Goal: Task Accomplishment & Management: Complete application form

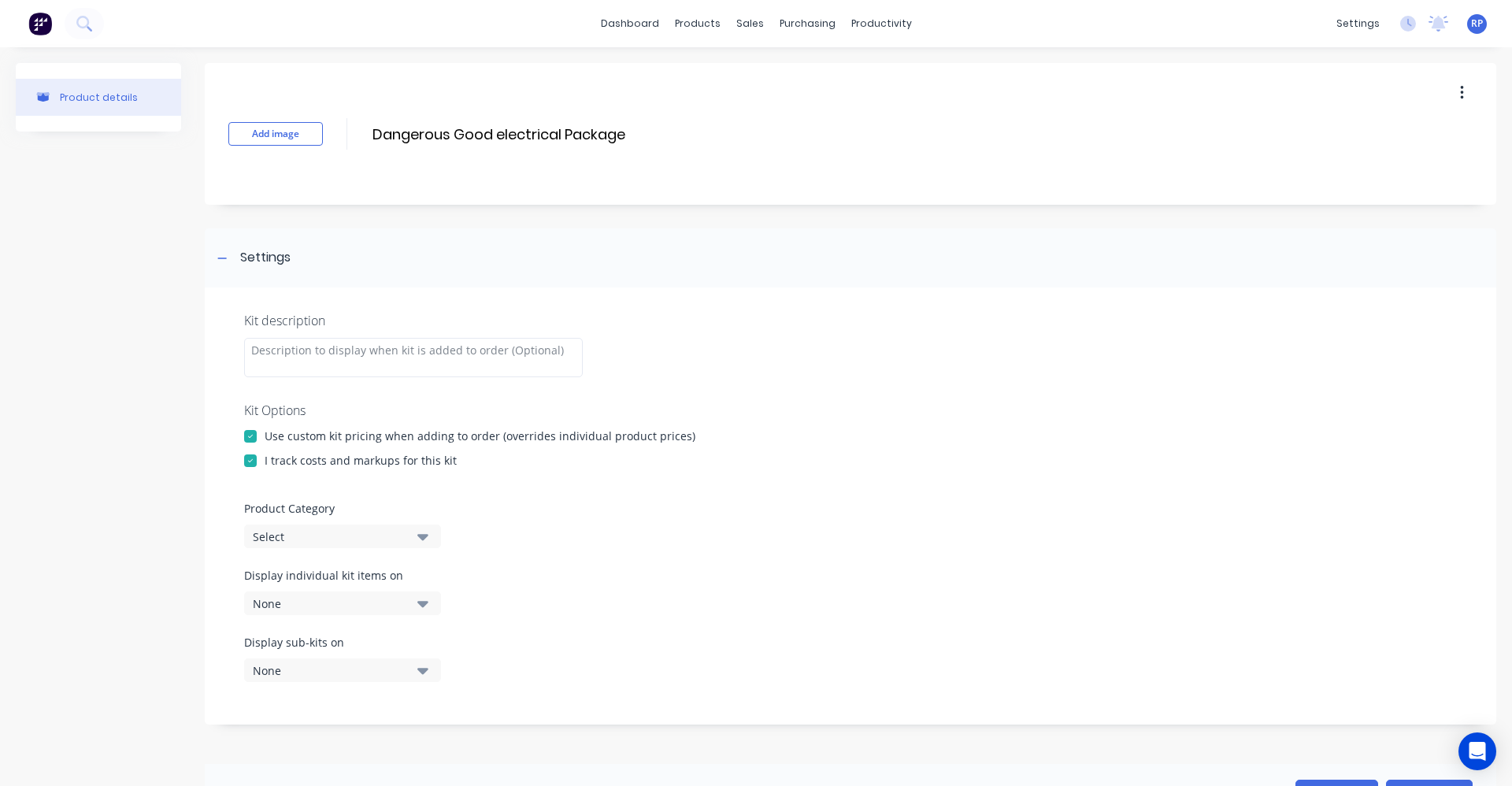
scroll to position [409, 0]
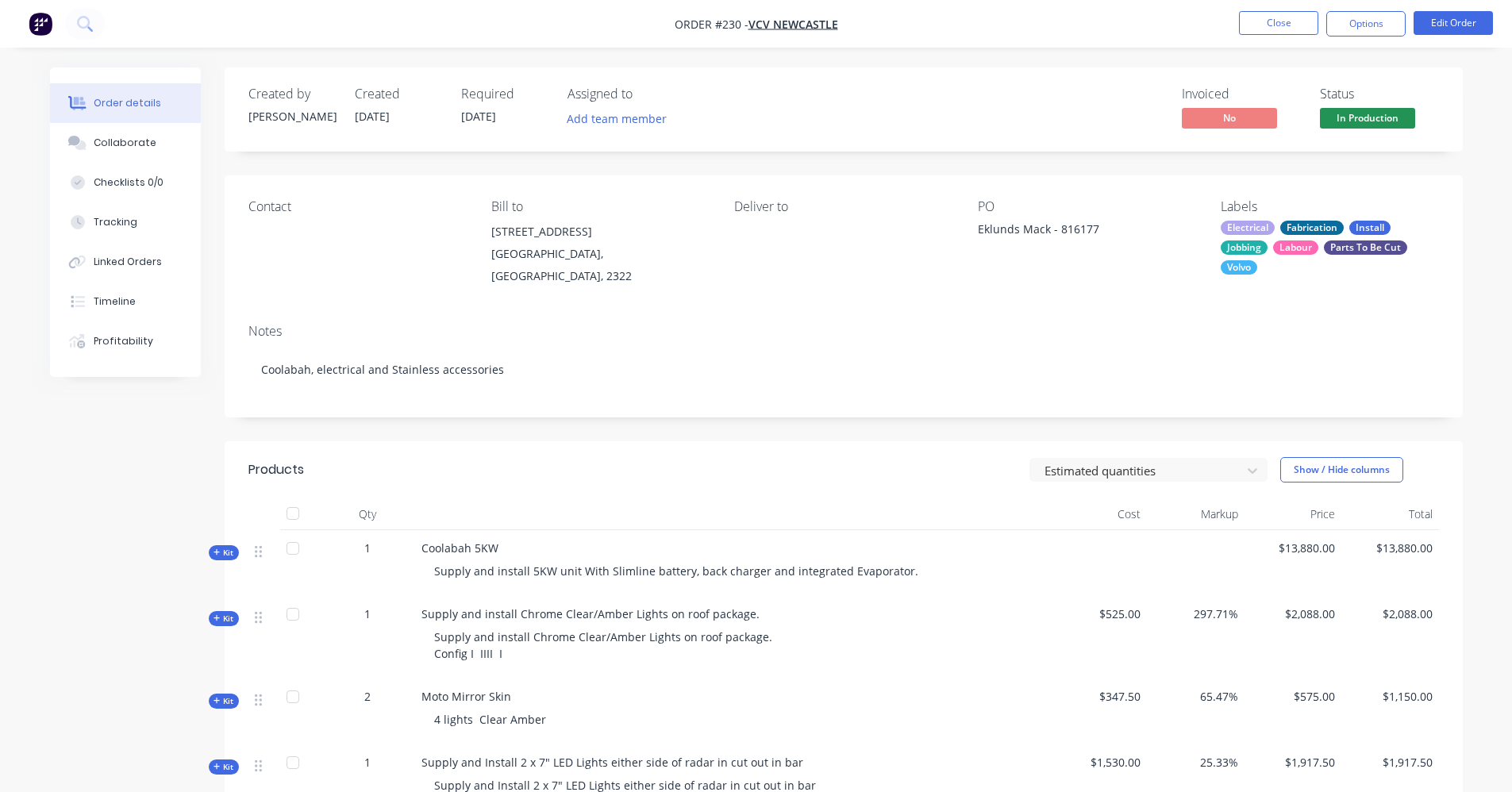
scroll to position [635, 0]
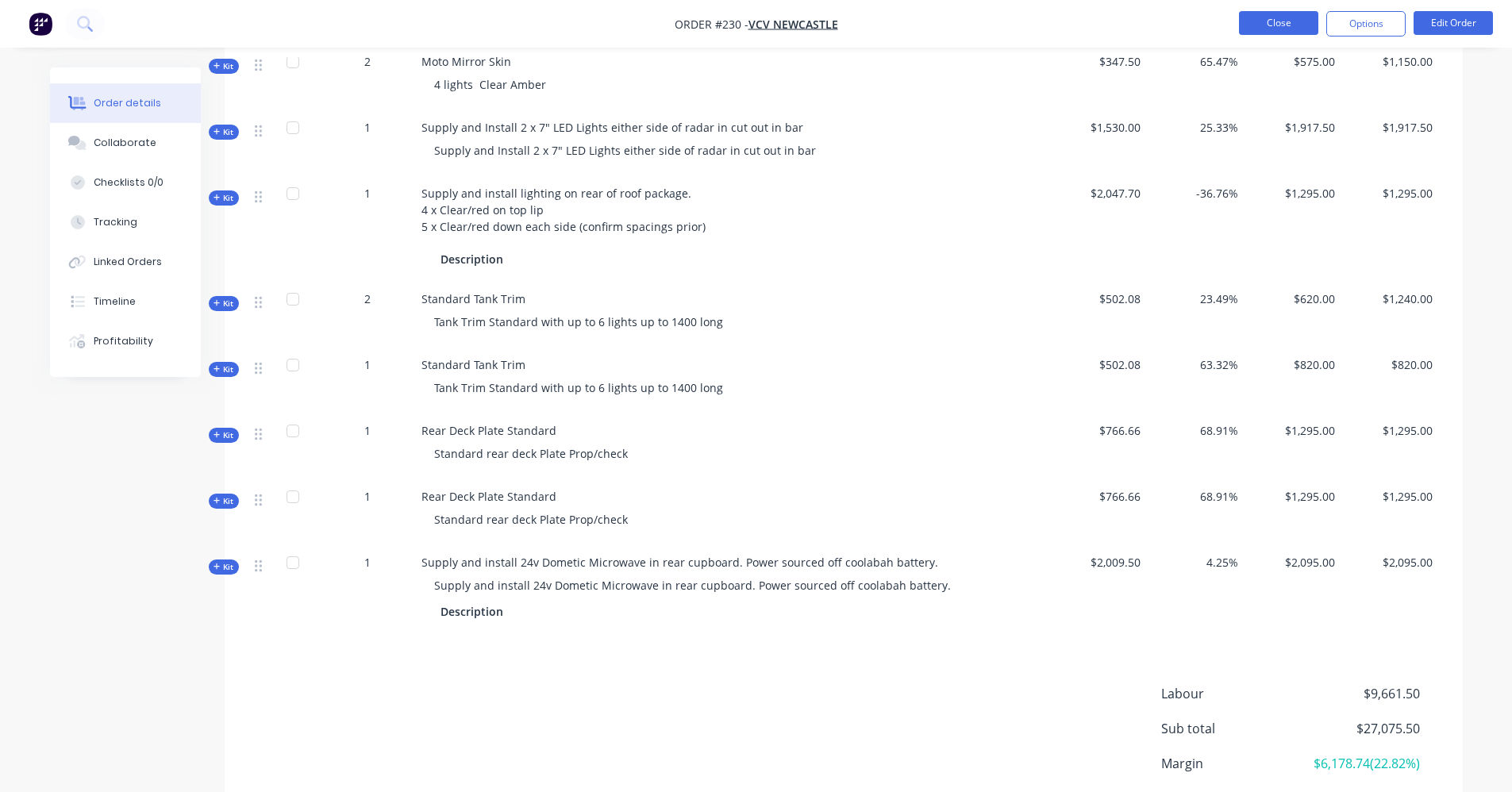
click at [1312, 24] on button "Close" at bounding box center [1279, 23] width 79 height 24
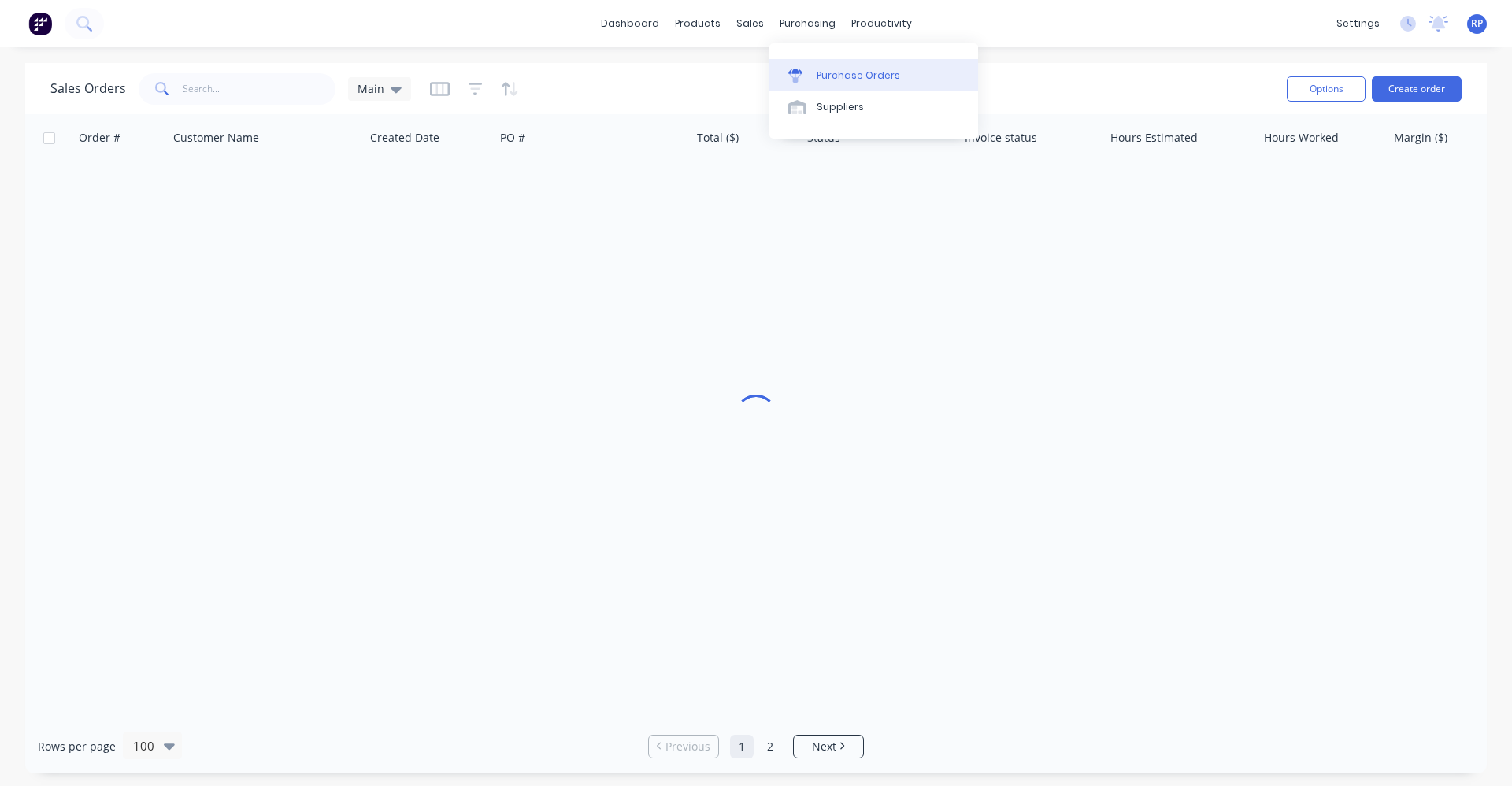
click at [840, 72] on div "Purchase Orders" at bounding box center [858, 75] width 84 height 14
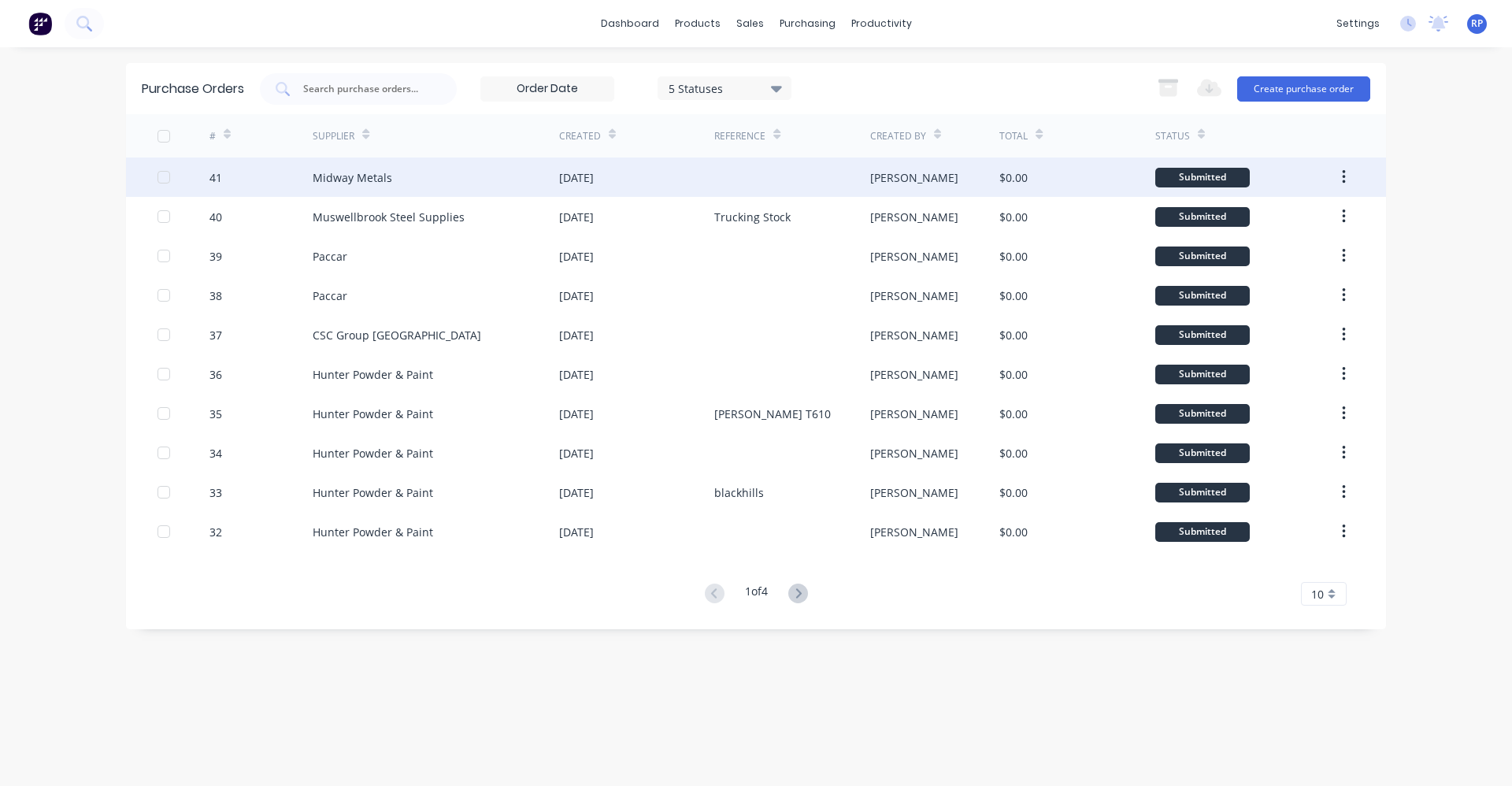
click at [593, 180] on div "23 Sep 2025" at bounding box center [576, 178] width 34 height 17
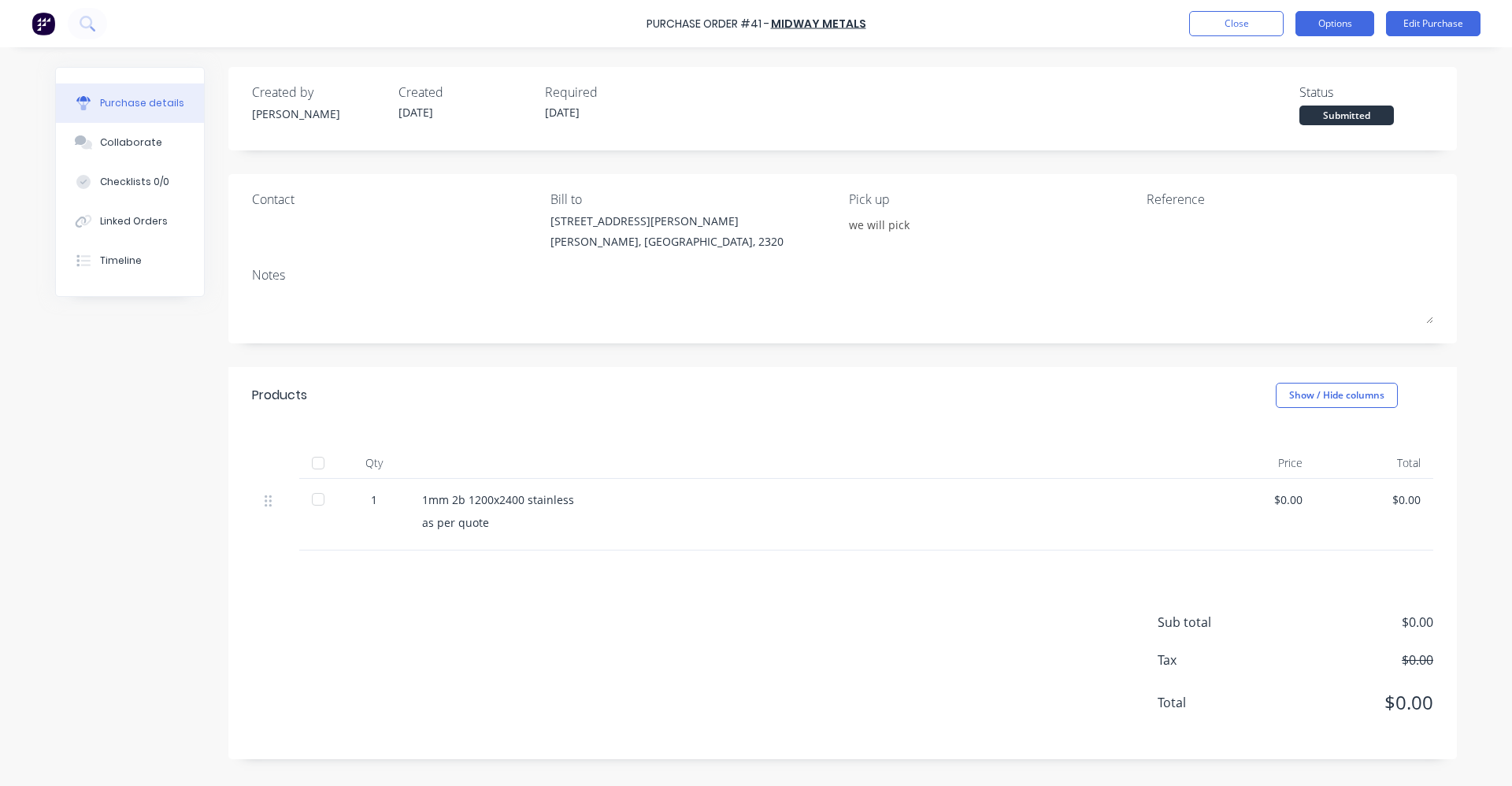
click at [1337, 27] on button "Options" at bounding box center [1334, 23] width 79 height 25
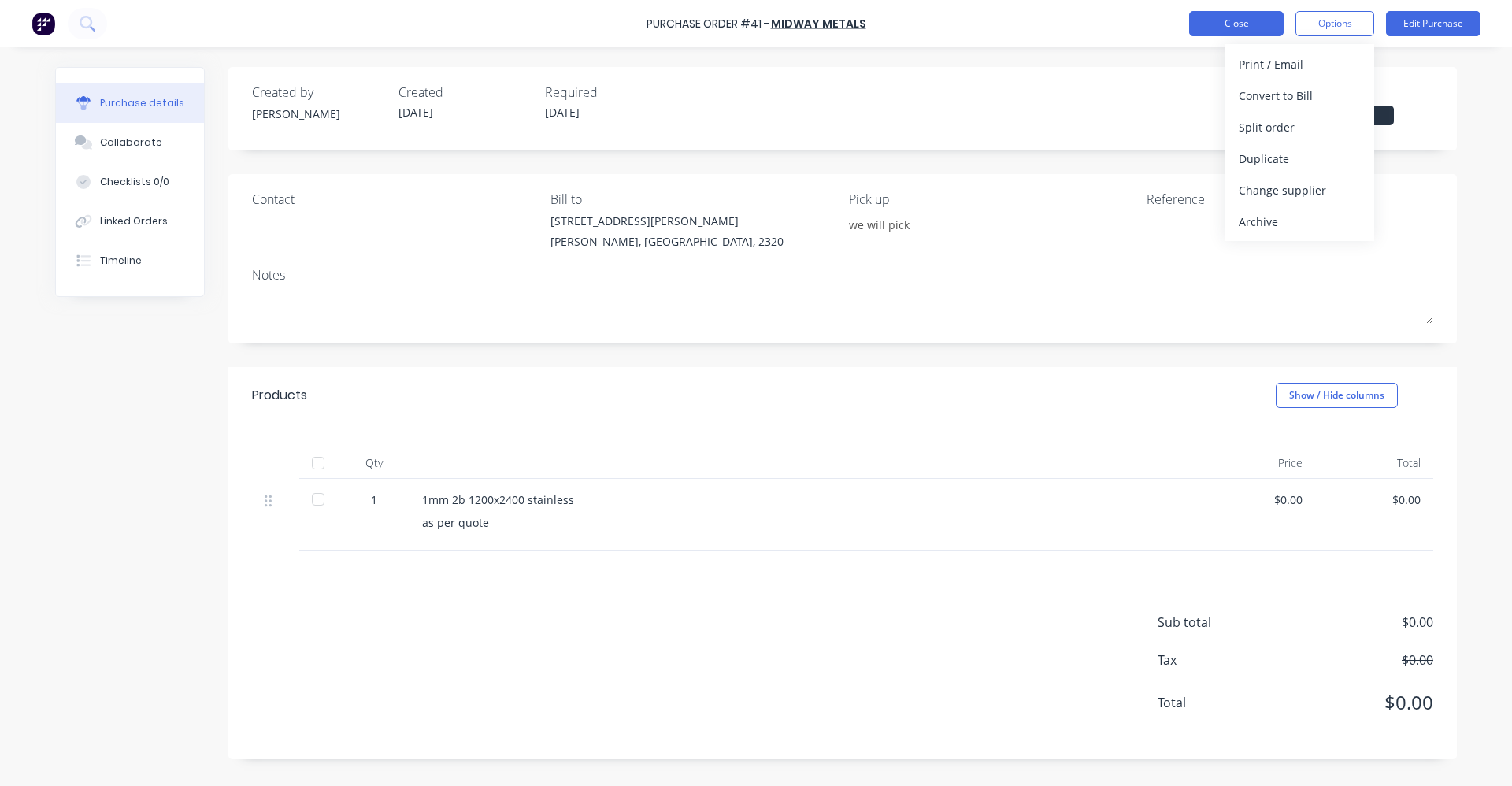
click at [1256, 21] on button "Close" at bounding box center [1236, 23] width 95 height 25
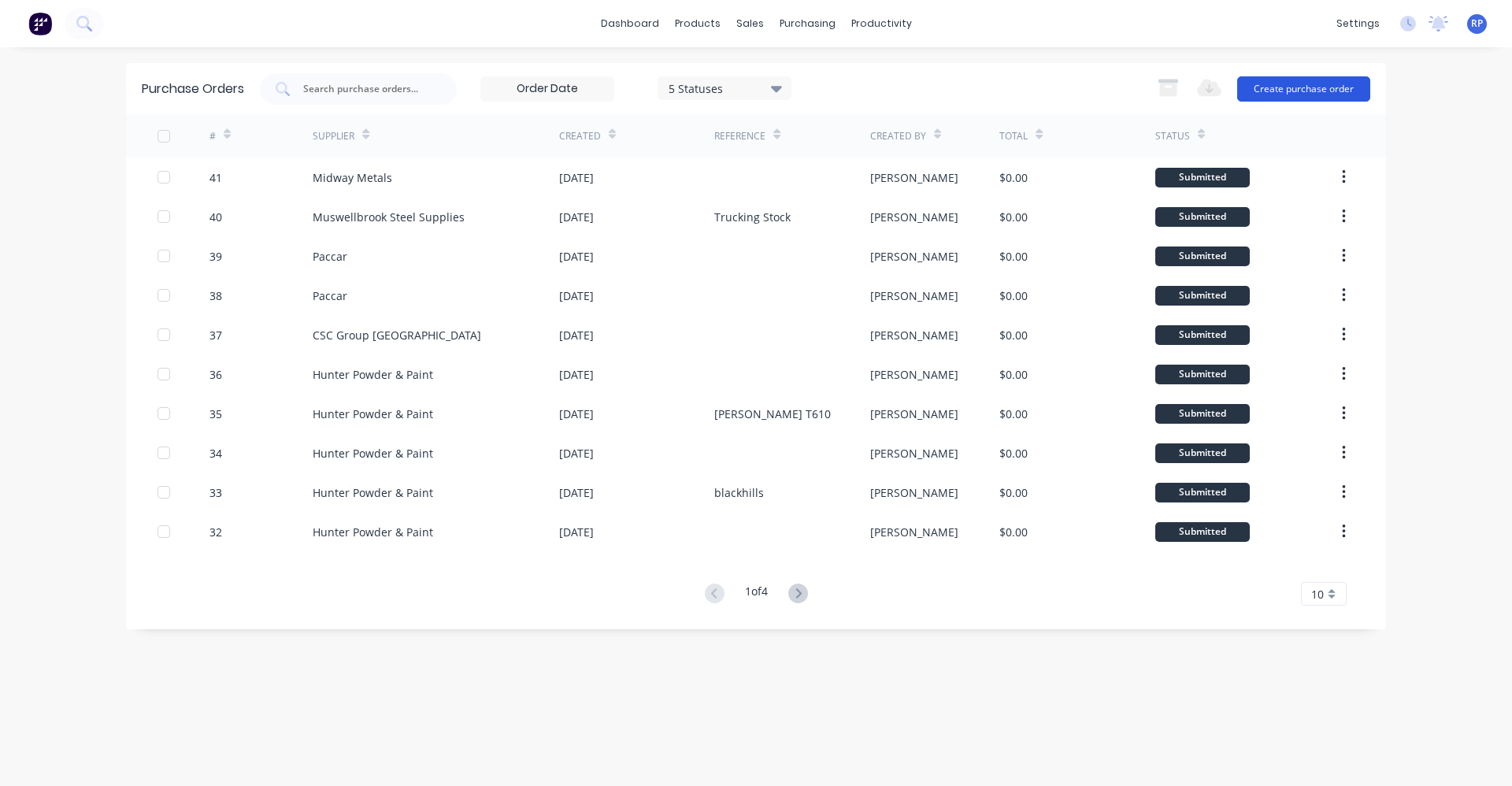
click at [1301, 95] on button "Create purchase order" at bounding box center [1303, 89] width 133 height 25
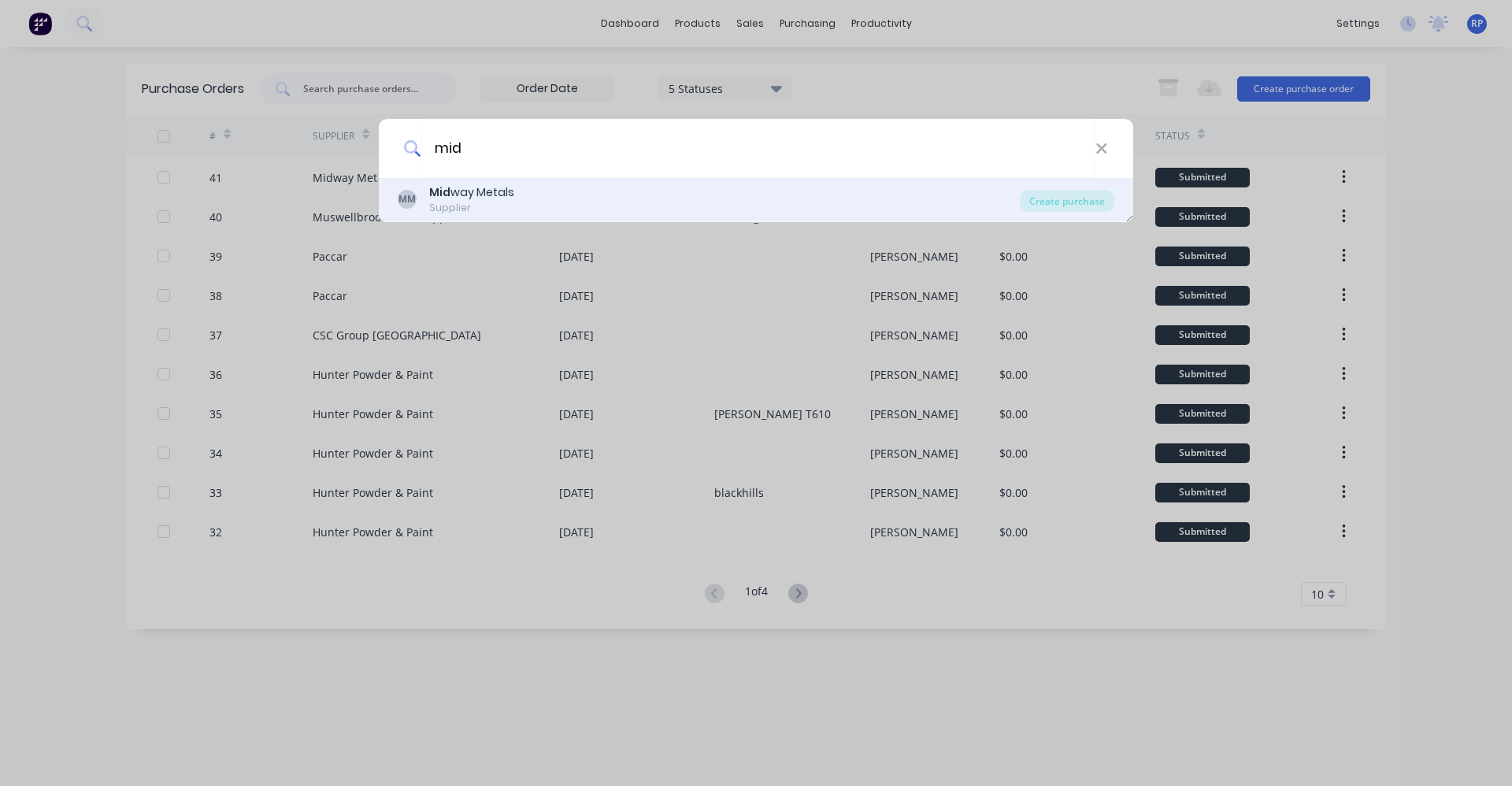
type input "mid"
click at [691, 194] on div "MM Mid way Metals Supplier" at bounding box center [708, 199] width 622 height 31
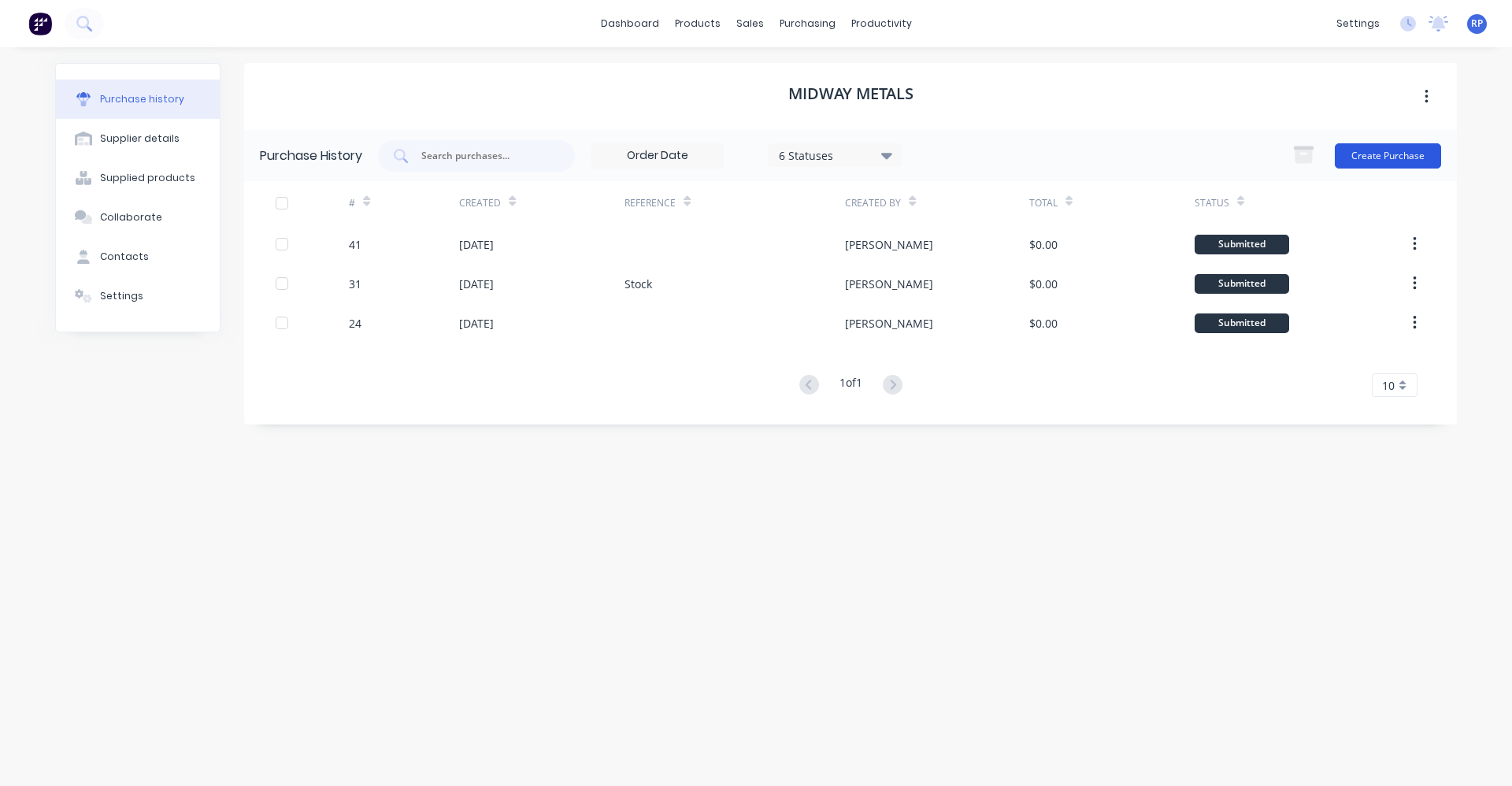
click at [1412, 158] on button "Create Purchase" at bounding box center [1387, 156] width 106 height 25
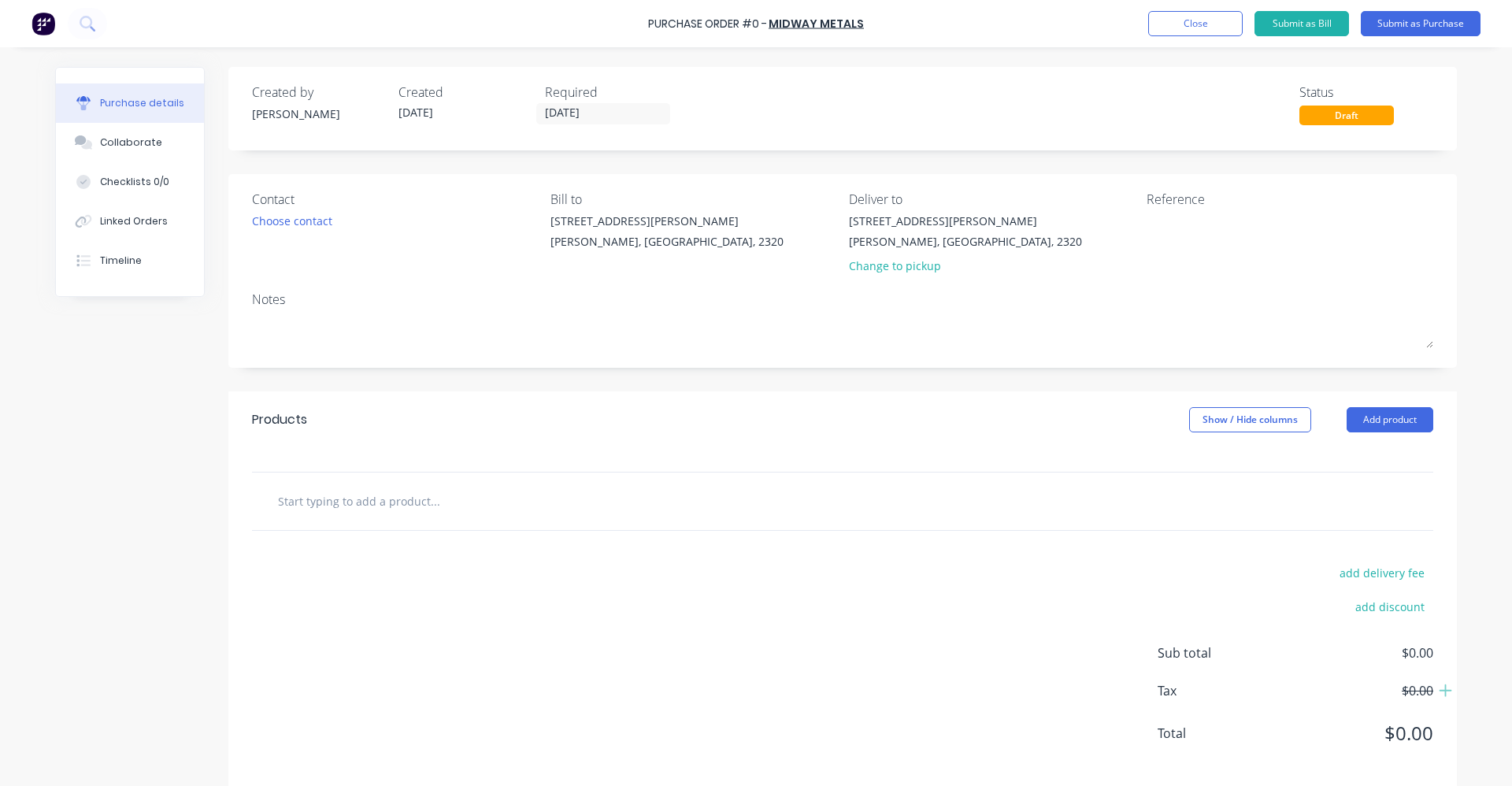
click at [540, 494] on input "text" at bounding box center [435, 501] width 315 height 32
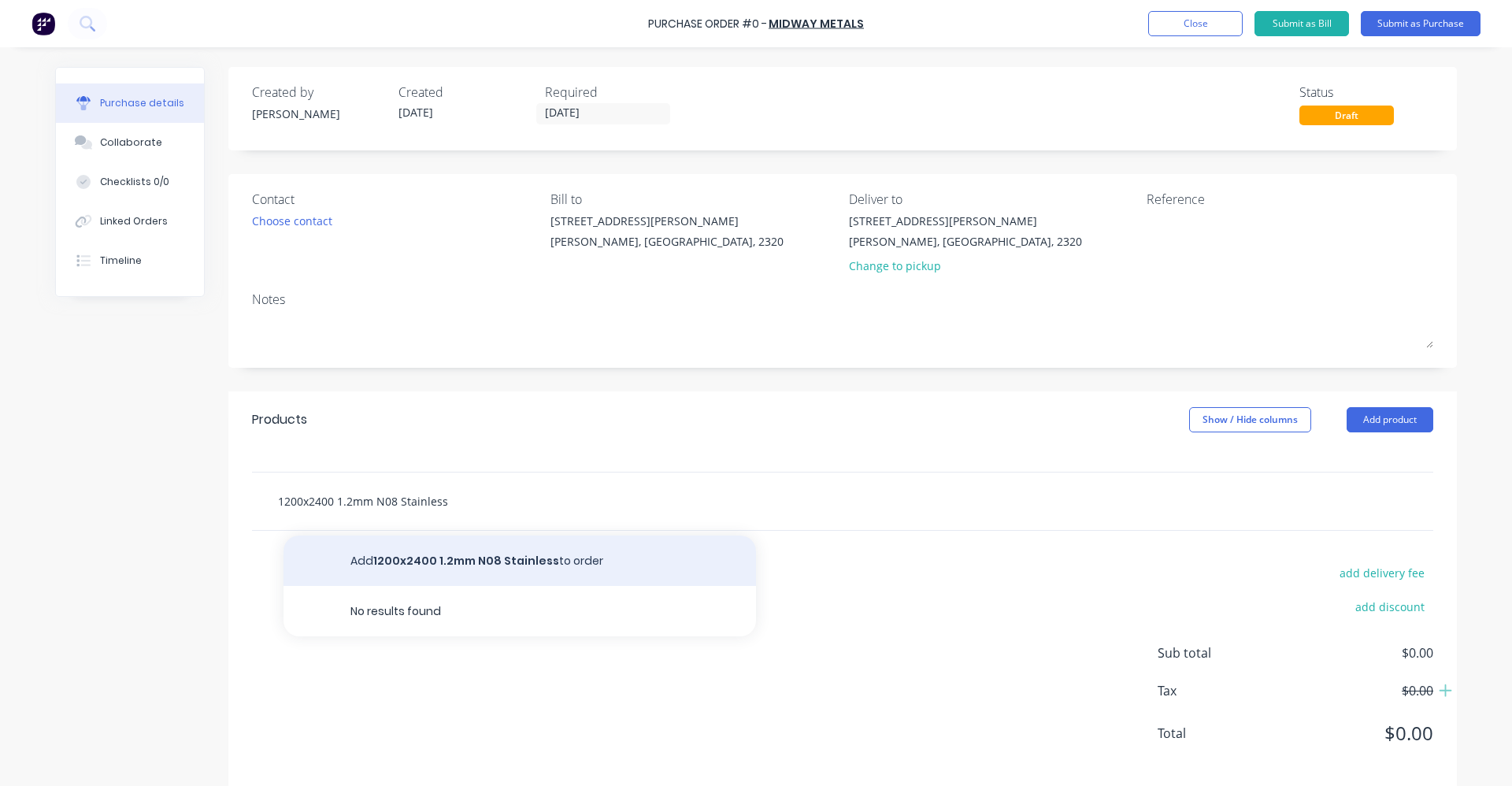
type input "1200x2400 1.2mm N08 Stainless"
click at [474, 557] on button "Add 1200x2400 1.2mm N08 Stainless to order" at bounding box center [520, 561] width 473 height 50
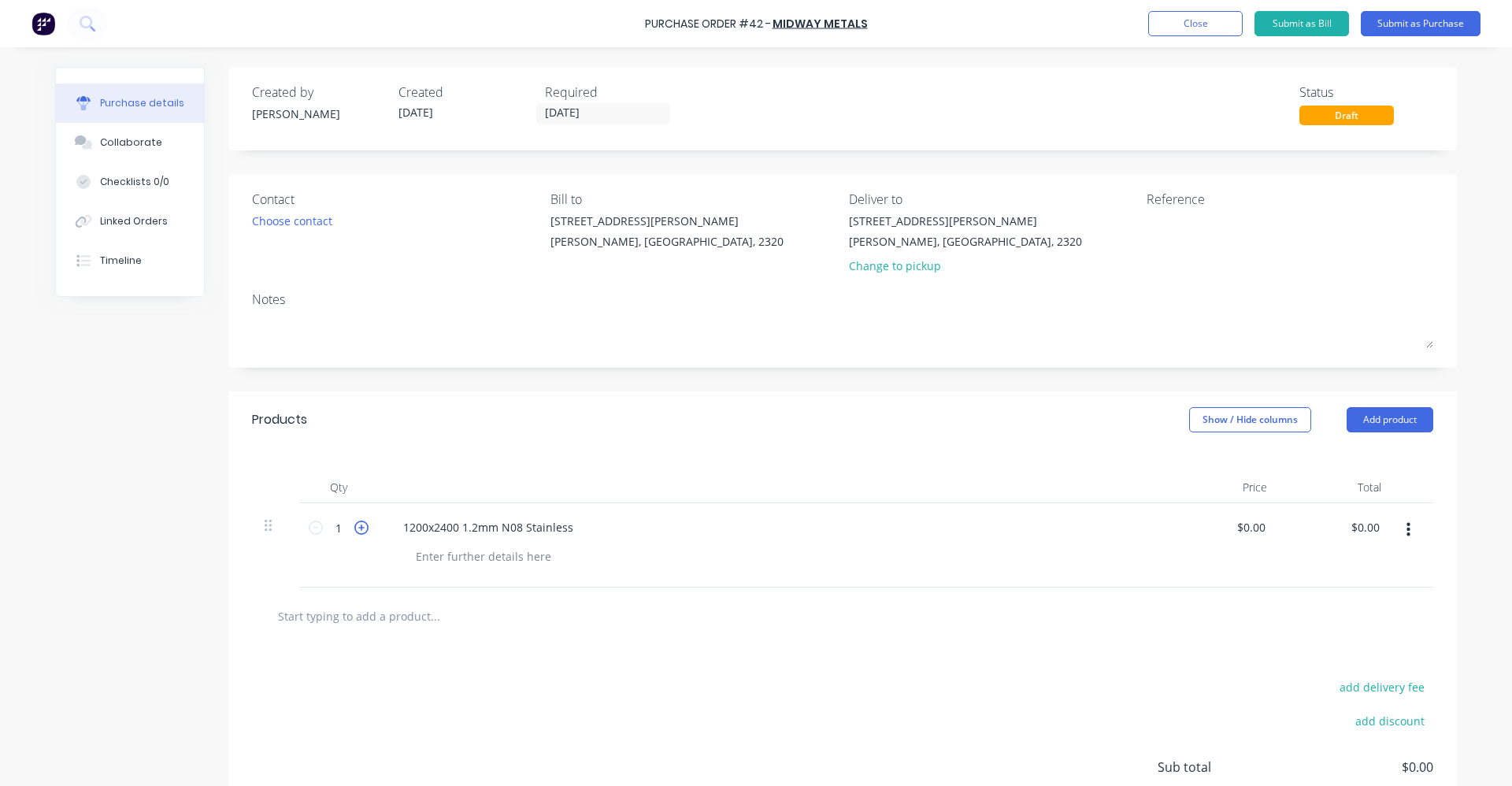
click at [355, 525] on icon at bounding box center [361, 527] width 14 height 14
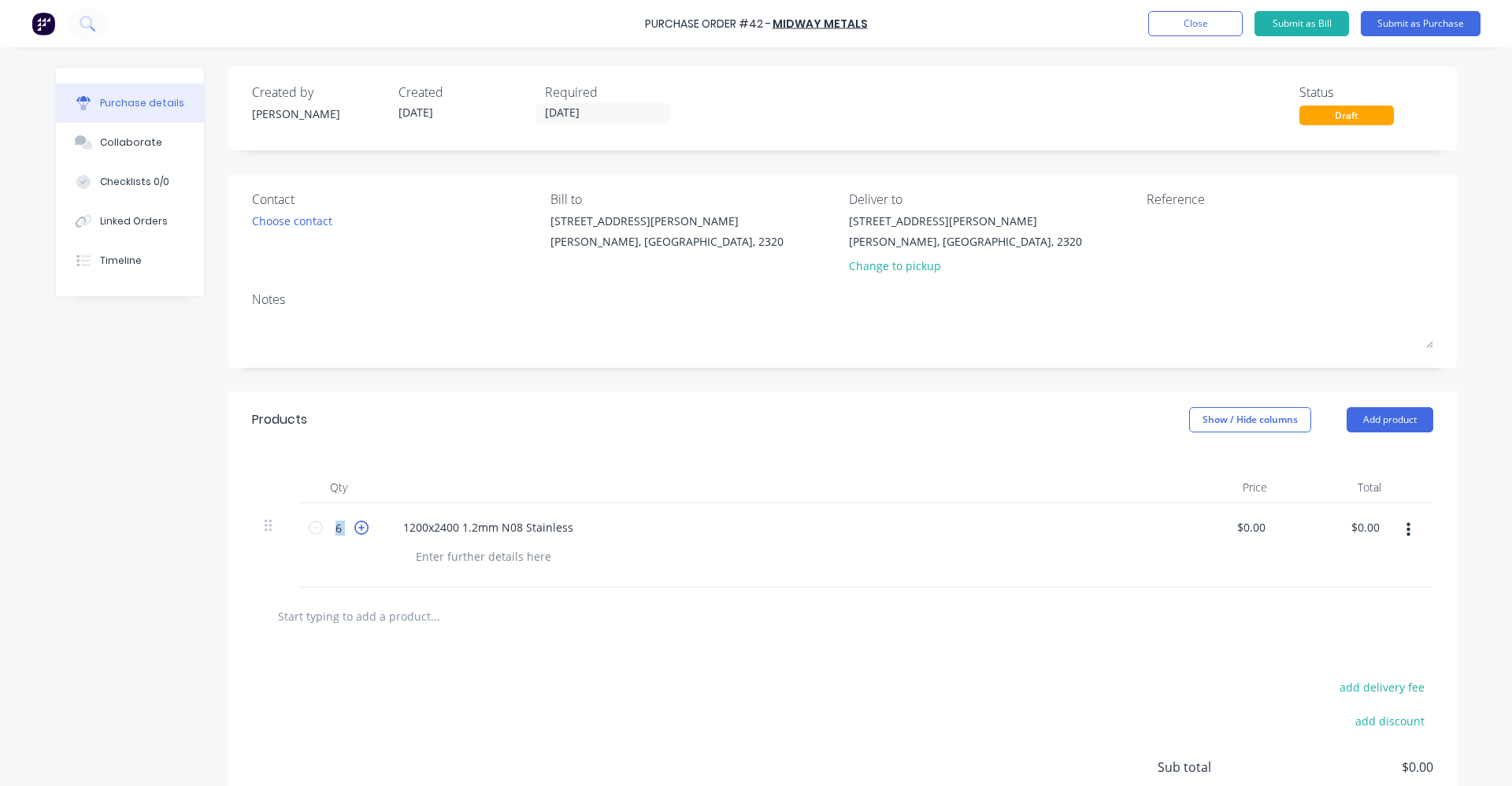
click at [355, 525] on icon at bounding box center [361, 527] width 14 height 14
type input "10"
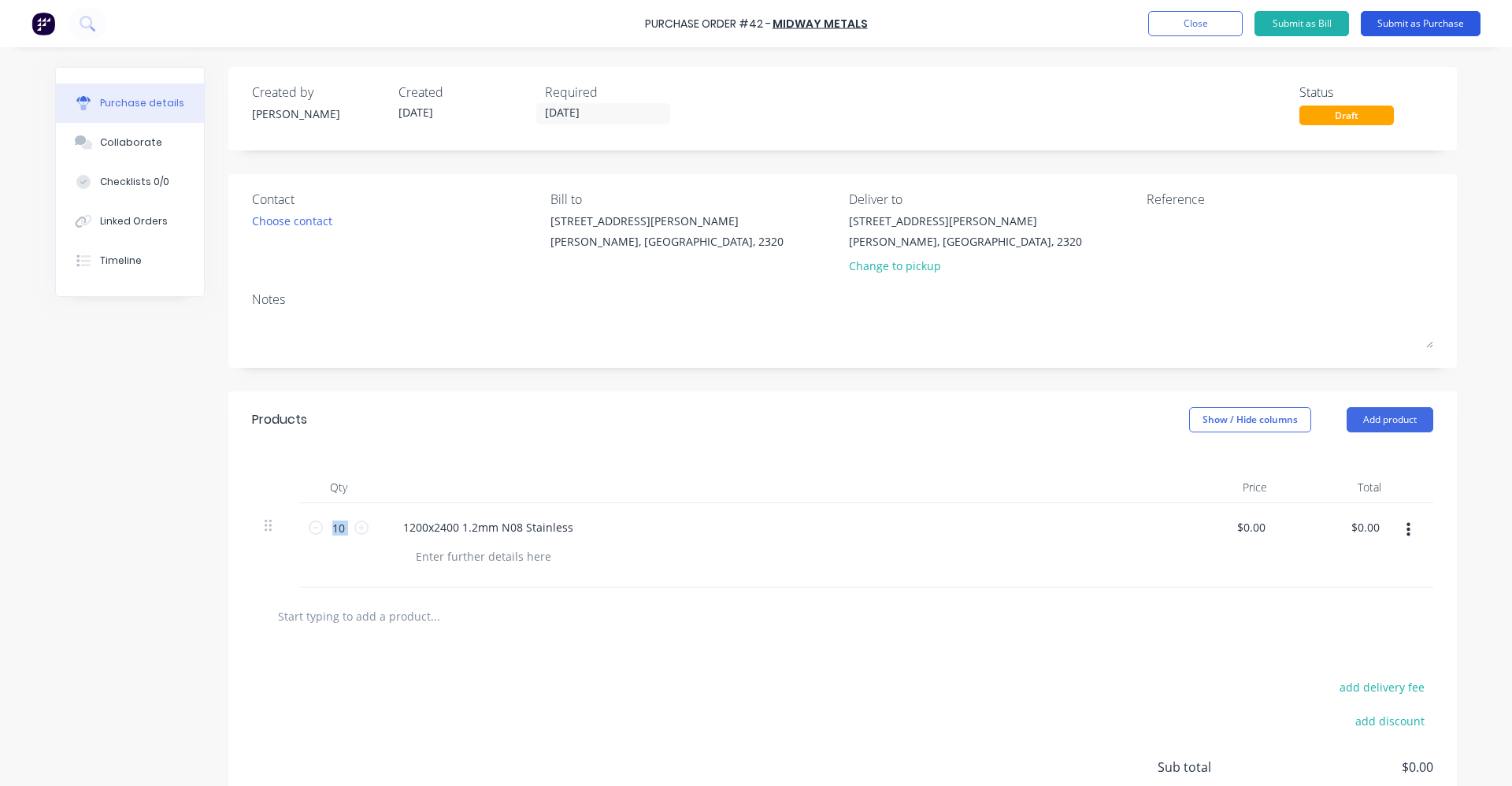
click at [1411, 29] on button "Submit as Purchase" at bounding box center [1420, 23] width 120 height 25
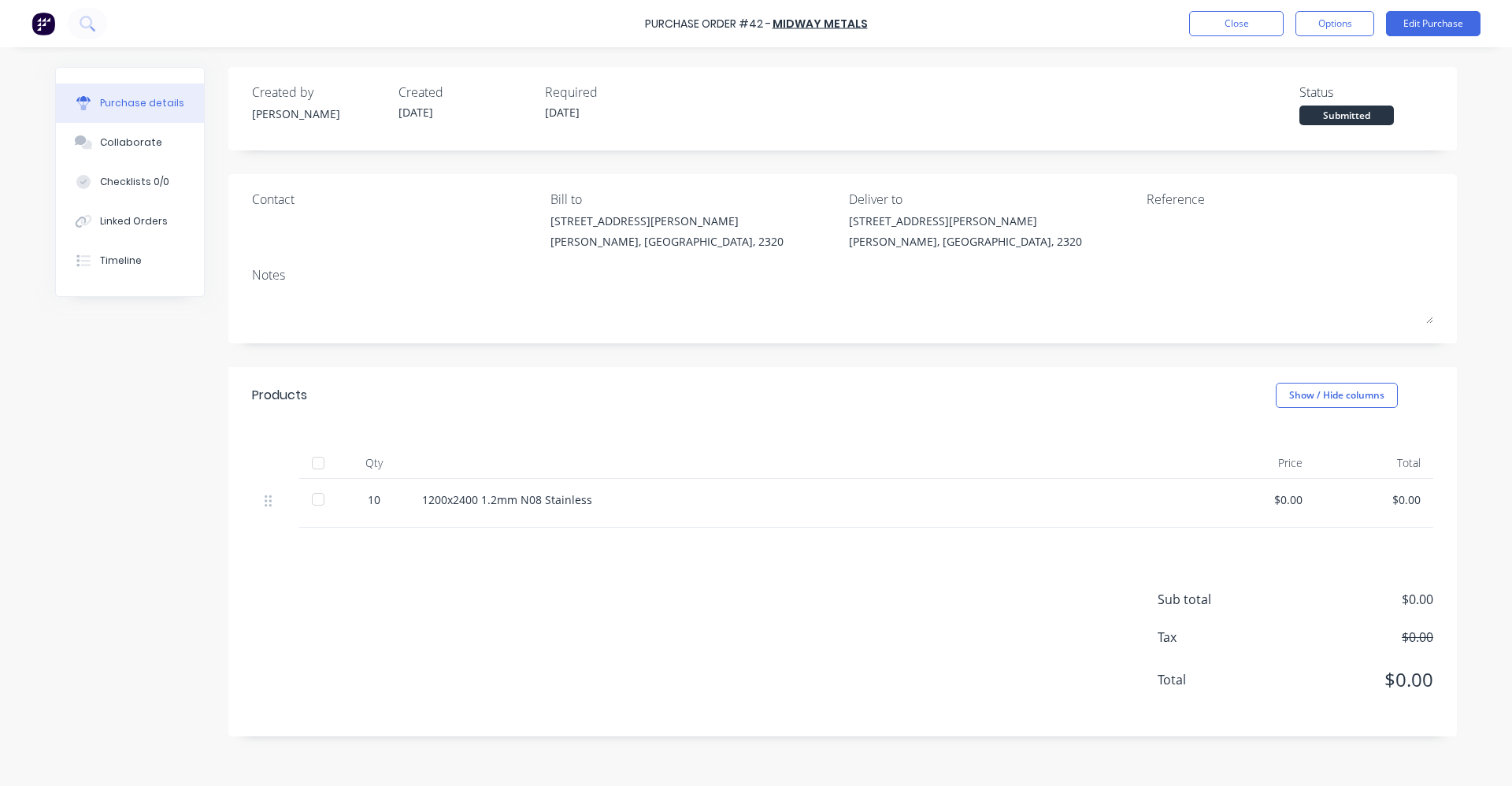
click at [1344, 10] on div "Purchase Order #42 - Midway Metals Close Options Edit Purchase" at bounding box center [756, 23] width 1512 height 47
click at [1344, 18] on button "Options" at bounding box center [1334, 23] width 79 height 25
click at [1311, 65] on div "Print / Email" at bounding box center [1299, 64] width 122 height 23
click at [1333, 123] on div "Without pricing" at bounding box center [1299, 127] width 122 height 23
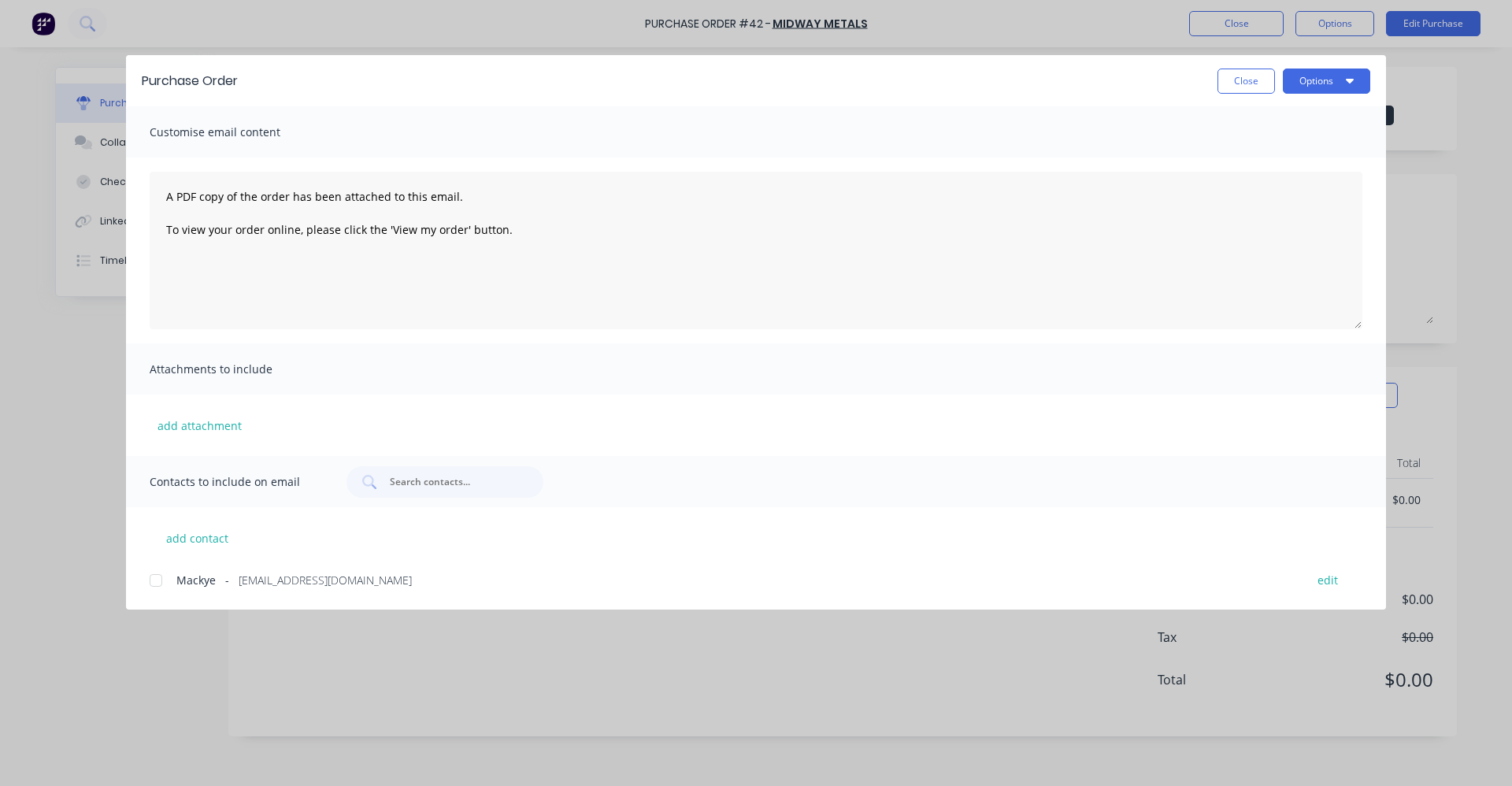
click at [153, 583] on div at bounding box center [156, 581] width 32 height 32
click at [1318, 87] on button "Options" at bounding box center [1326, 81] width 87 height 25
click at [1293, 184] on div "Email" at bounding box center [1295, 184] width 122 height 23
